Goal: Navigation & Orientation: Find specific page/section

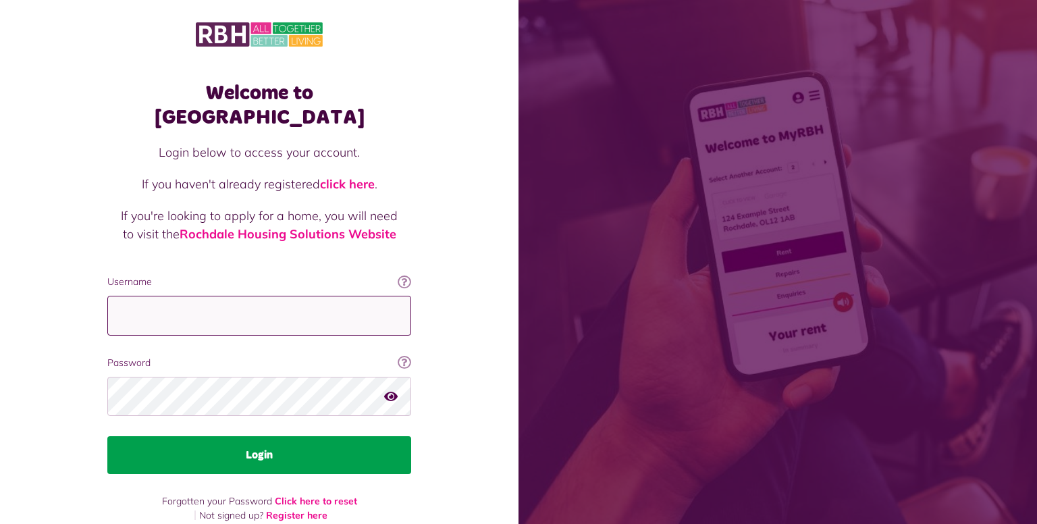
type input "**********"
click at [256, 436] on button "Login" at bounding box center [259, 455] width 304 height 38
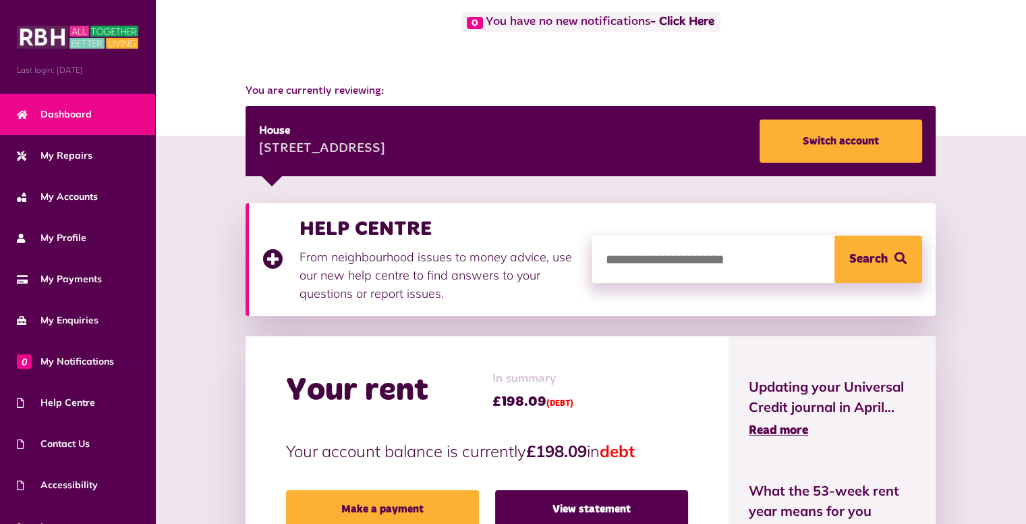
scroll to position [96, 0]
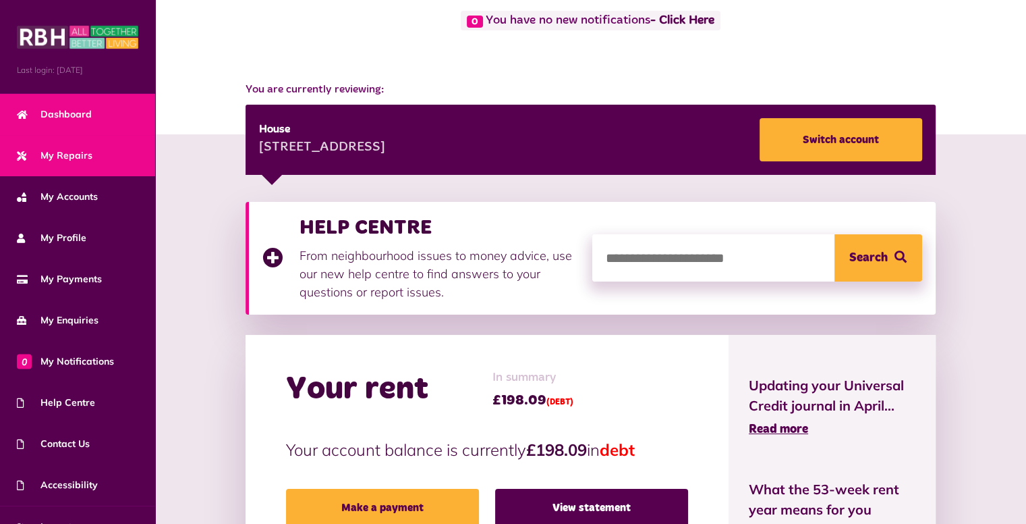
click at [70, 151] on span "My Repairs" at bounding box center [55, 155] width 76 height 14
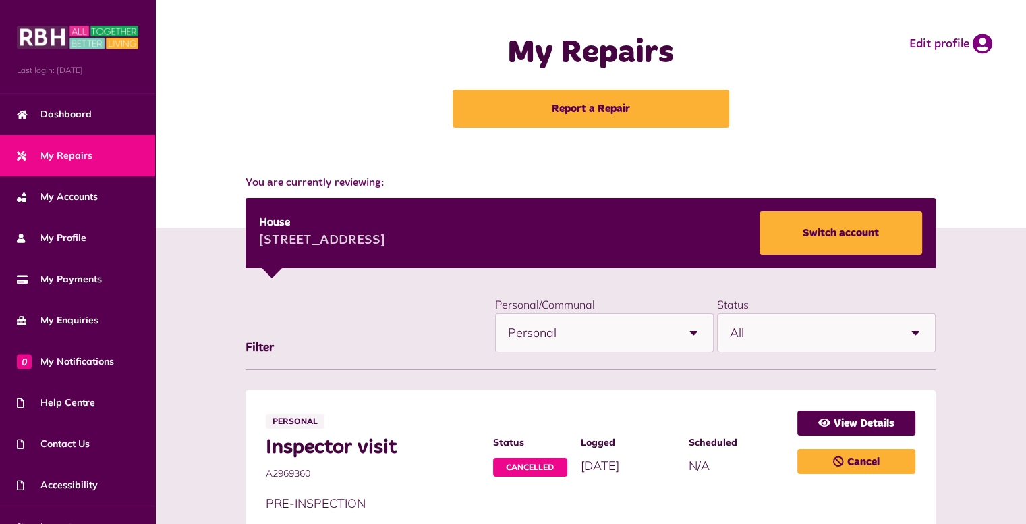
scroll to position [22, 0]
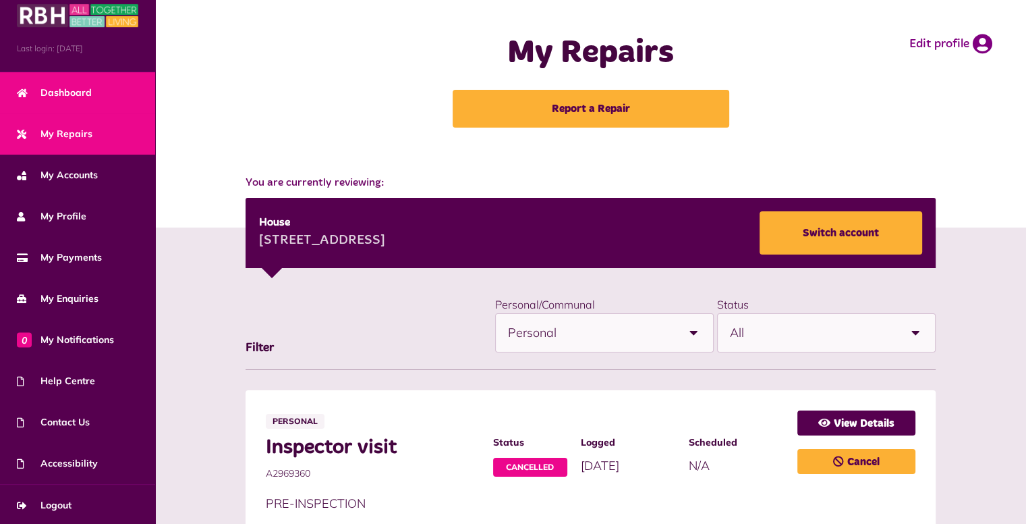
click at [65, 98] on link "Dashboard" at bounding box center [77, 92] width 155 height 41
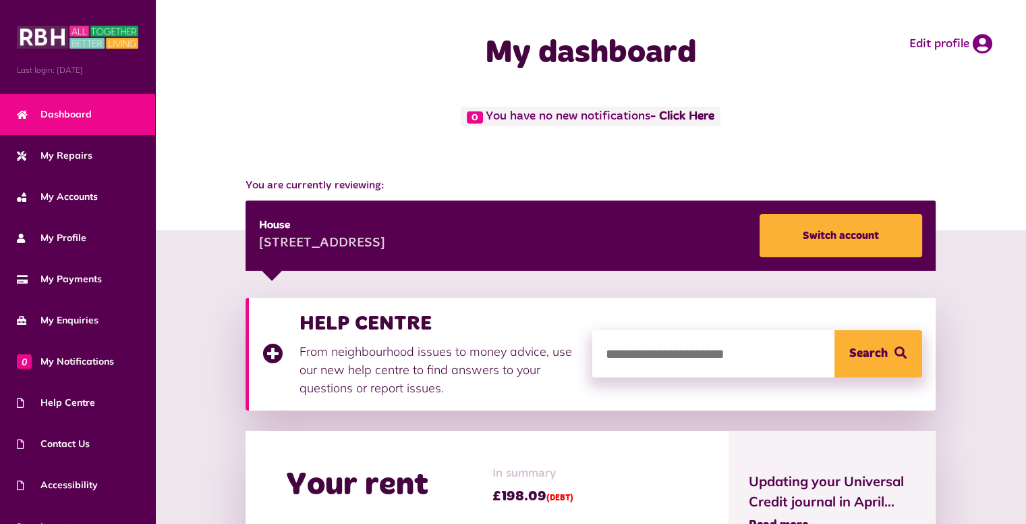
scroll to position [22, 0]
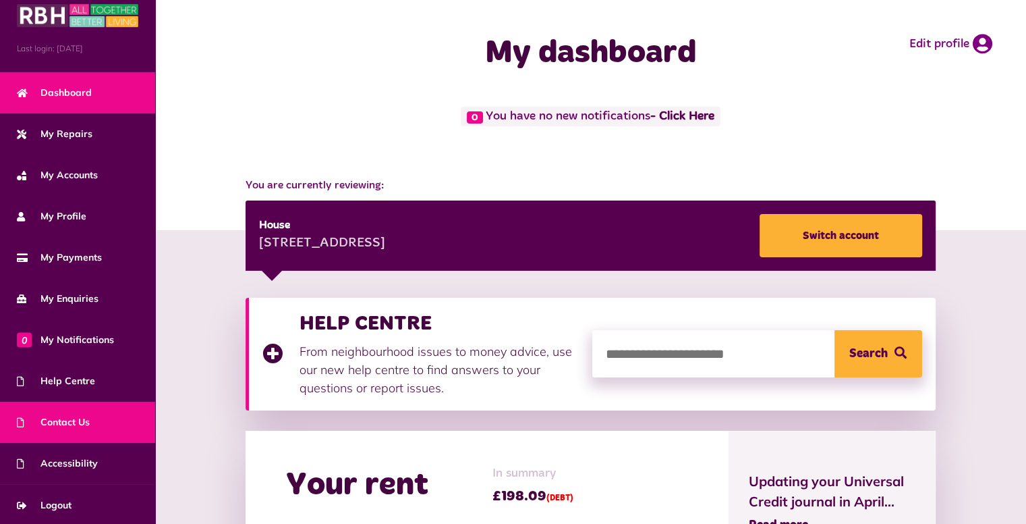
click at [57, 410] on link "Contact Us" at bounding box center [77, 422] width 155 height 41
